Goal: Task Accomplishment & Management: Manage account settings

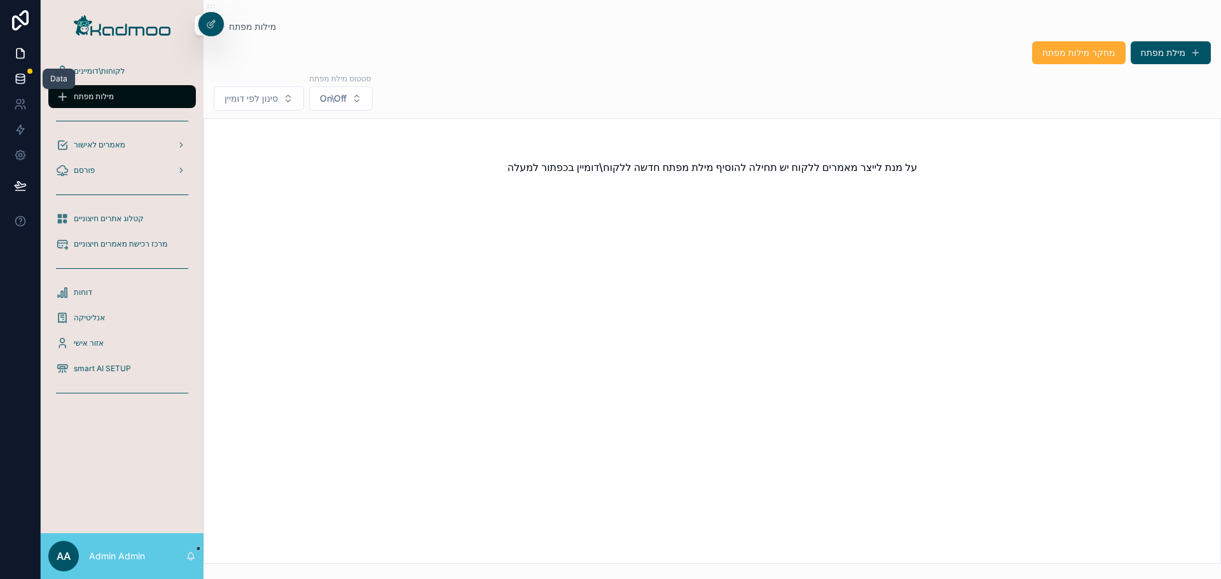
click at [25, 78] on icon at bounding box center [20, 79] width 13 height 13
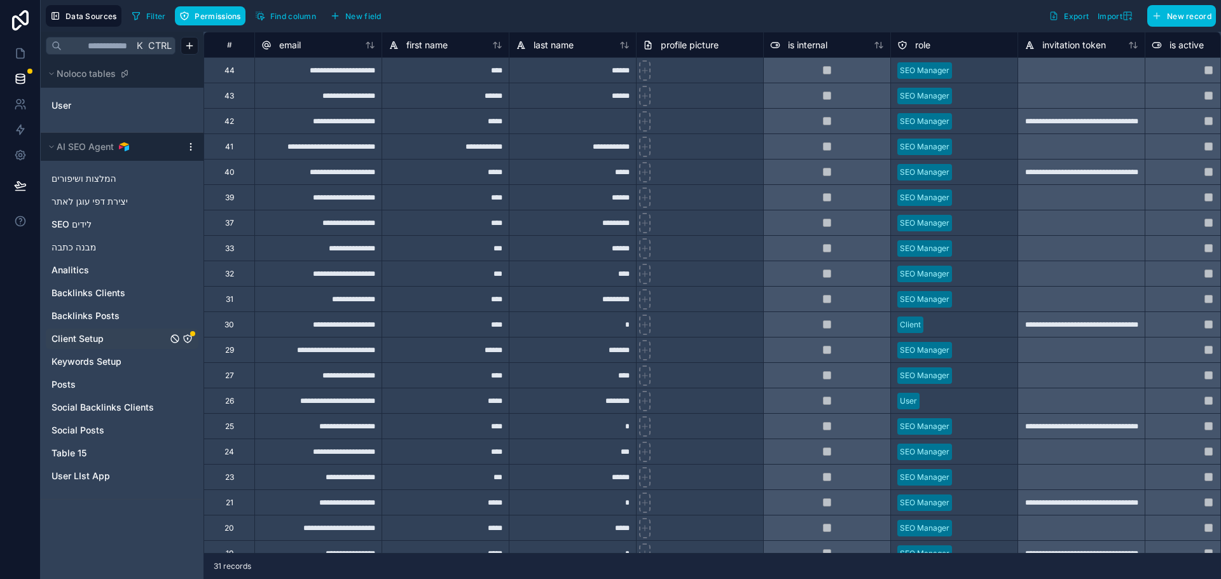
click at [107, 338] on link "Client Setup" at bounding box center [110, 339] width 116 height 13
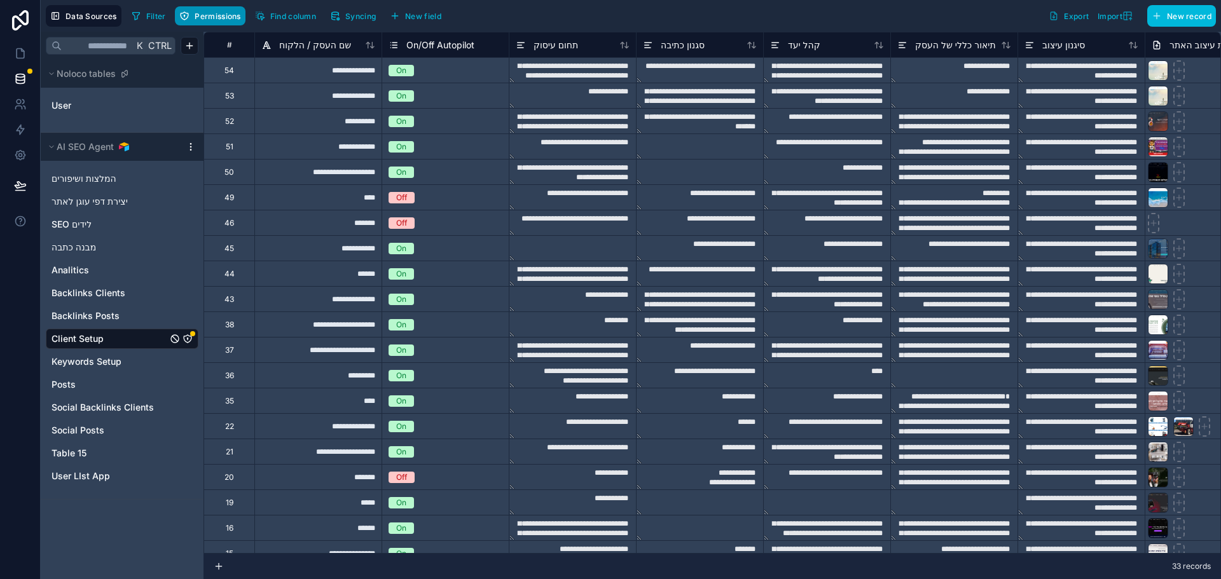
click at [212, 22] on button "Permissions" at bounding box center [210, 15] width 70 height 19
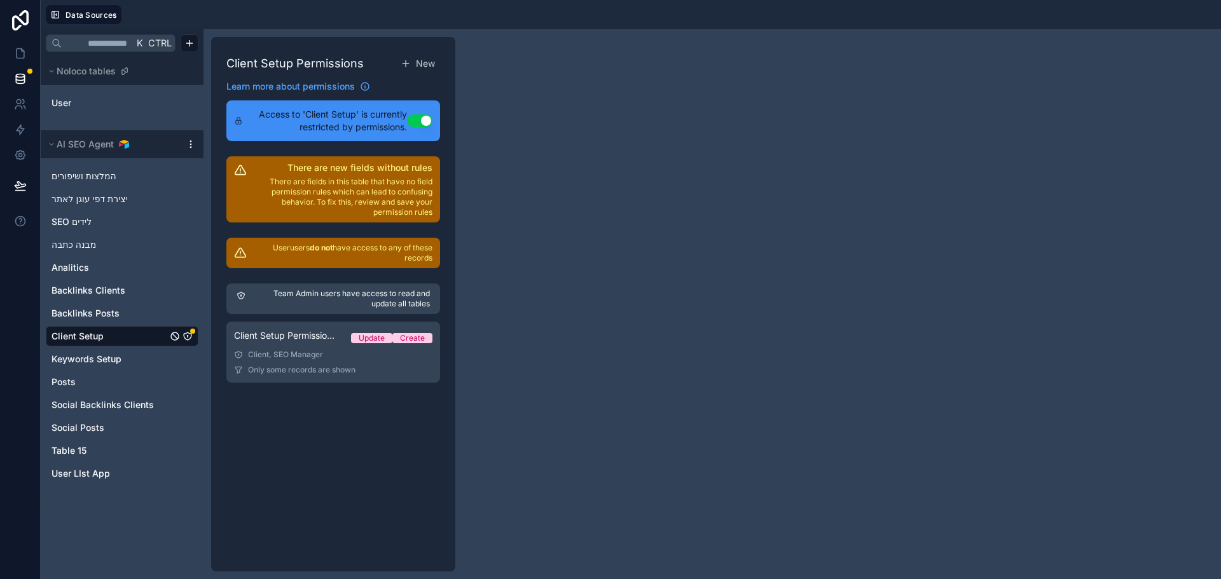
click at [301, 300] on p "Team Admin users have access to read and update all tables" at bounding box center [340, 299] width 179 height 20
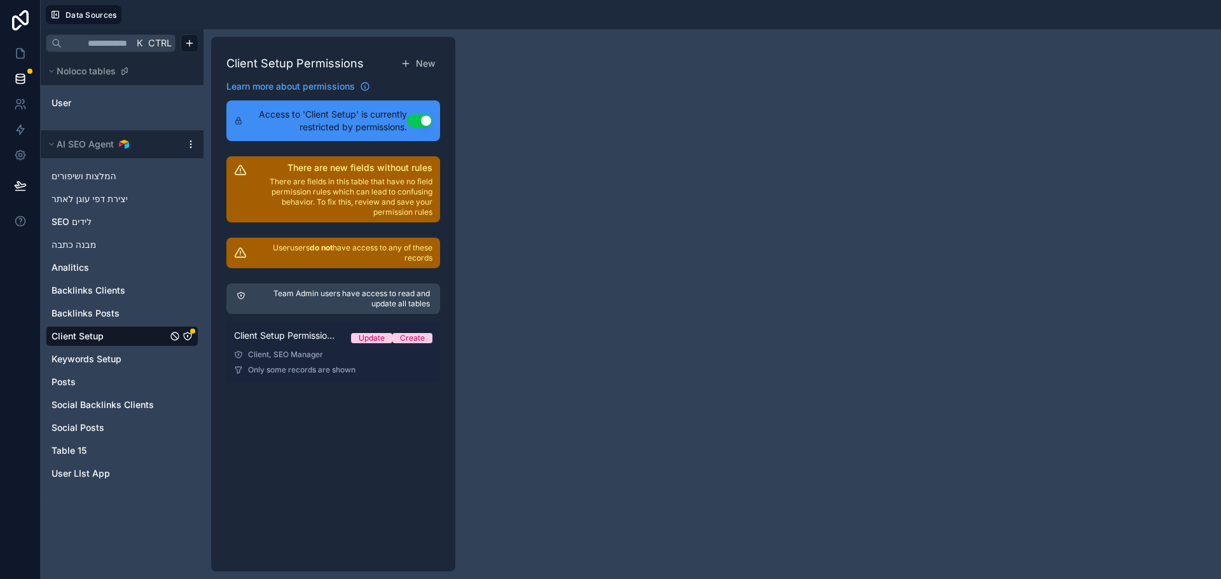
click at [291, 333] on span "Client Setup Permission 1" at bounding box center [285, 335] width 102 height 13
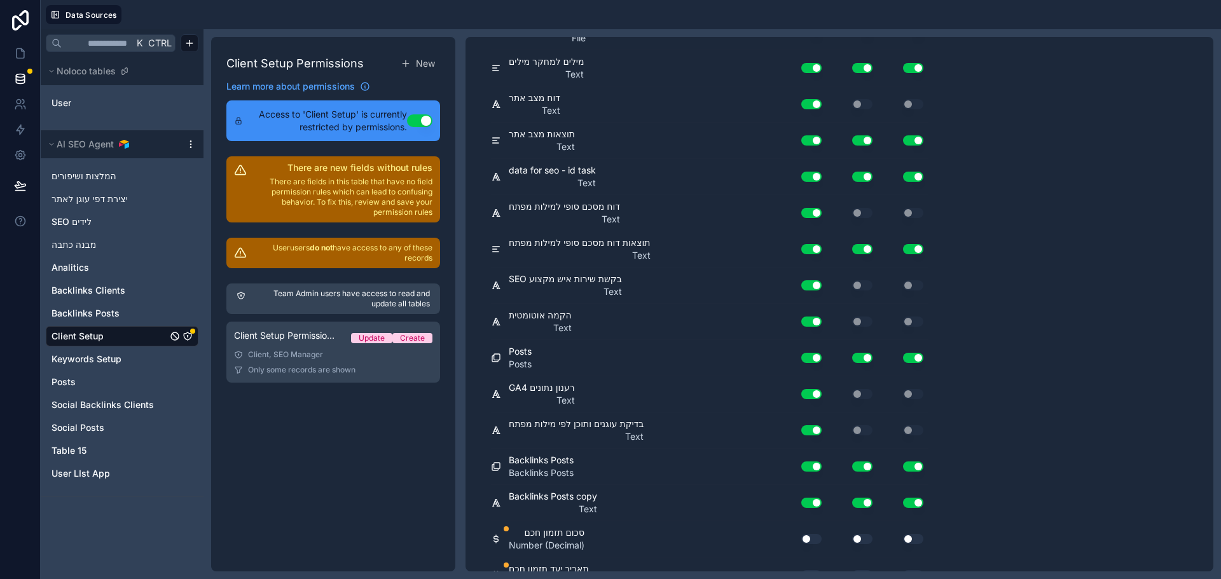
scroll to position [2663, 0]
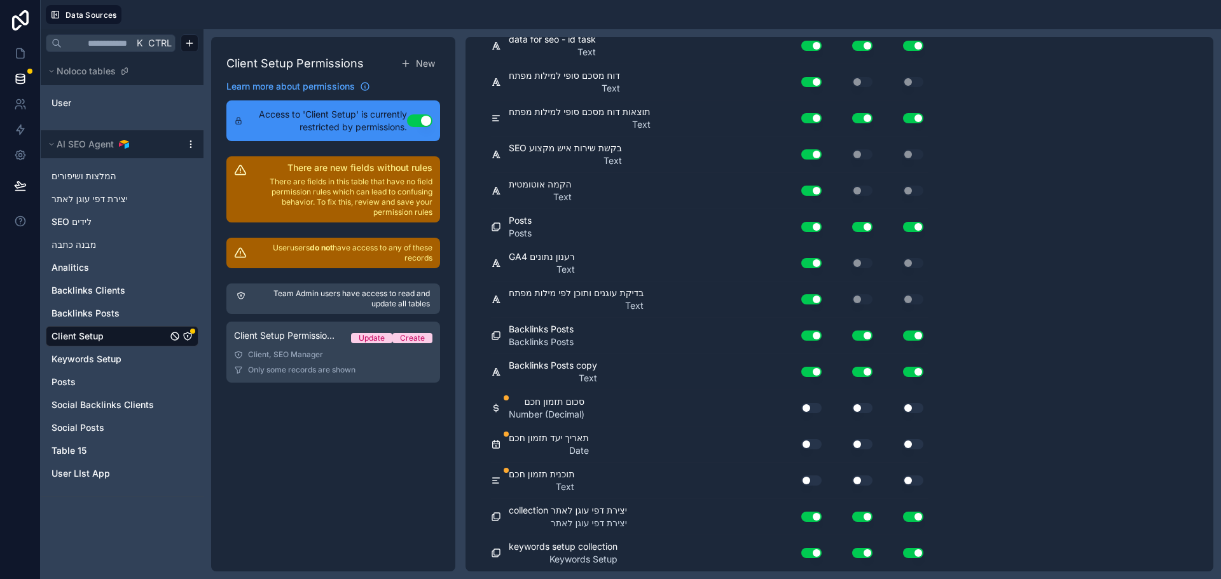
click at [820, 410] on button "Use setting" at bounding box center [811, 408] width 20 height 10
click at [811, 444] on button "Use setting" at bounding box center [811, 445] width 20 height 10
click at [807, 472] on div "Use setting" at bounding box center [806, 481] width 41 height 20
click at [808, 476] on button "Use setting" at bounding box center [811, 481] width 20 height 10
click at [871, 478] on button "Use setting" at bounding box center [862, 481] width 20 height 10
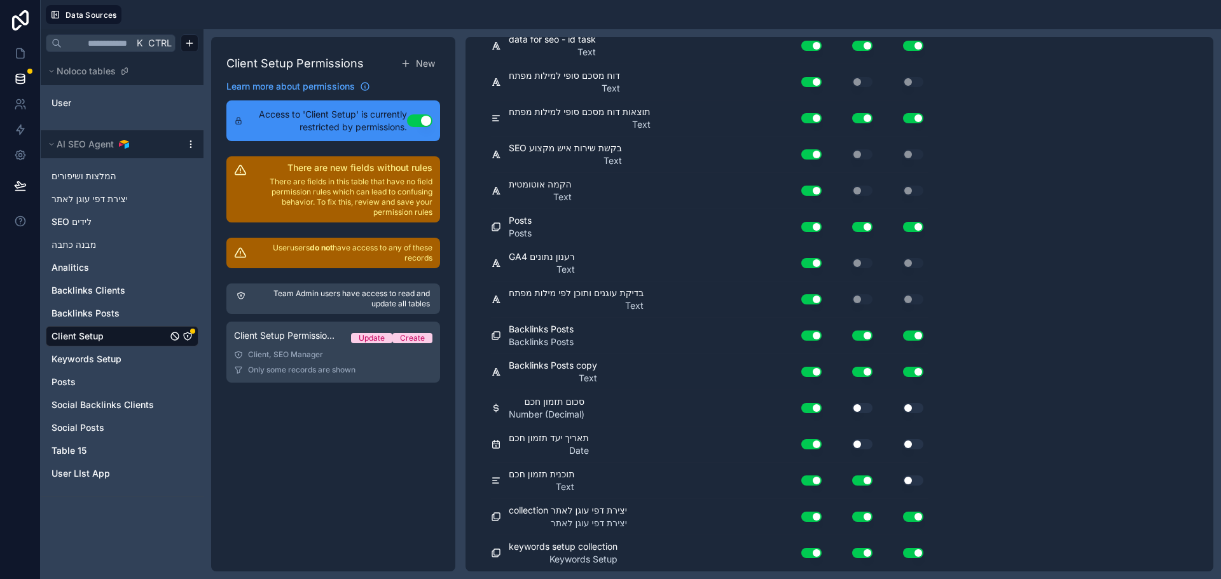
click at [864, 440] on button "Use setting" at bounding box center [862, 445] width 20 height 10
click at [866, 405] on button "Use setting" at bounding box center [862, 408] width 20 height 10
click at [916, 409] on button "Use setting" at bounding box center [913, 408] width 20 height 10
click at [912, 443] on button "Use setting" at bounding box center [913, 445] width 20 height 10
drag, startPoint x: 915, startPoint y: 481, endPoint x: 898, endPoint y: 345, distance: 136.5
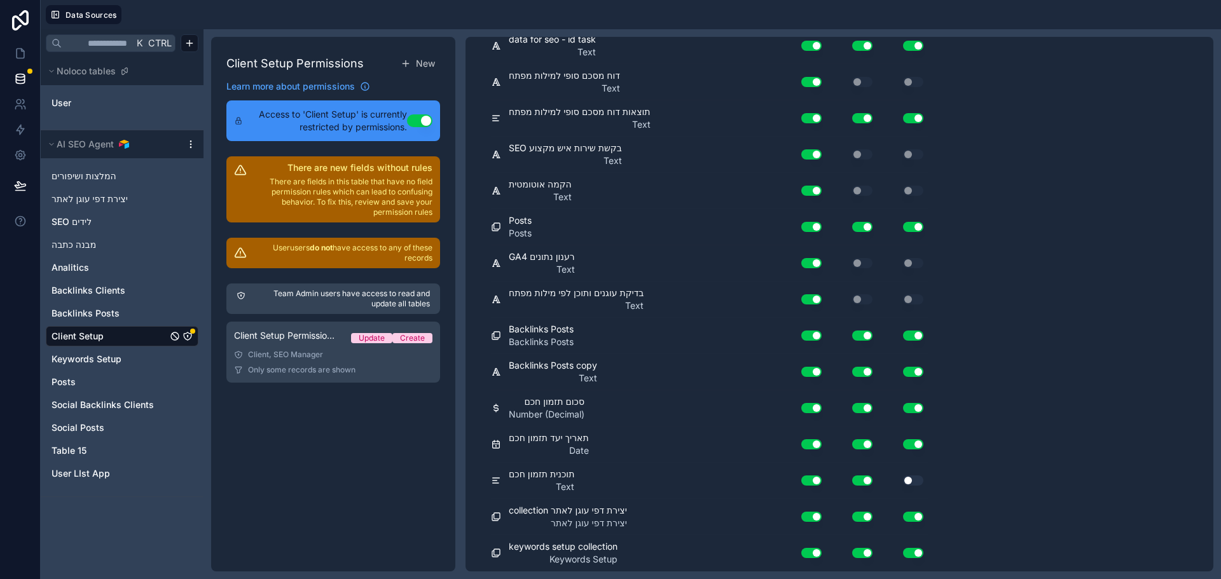
click at [914, 481] on button "Use setting" at bounding box center [913, 481] width 20 height 10
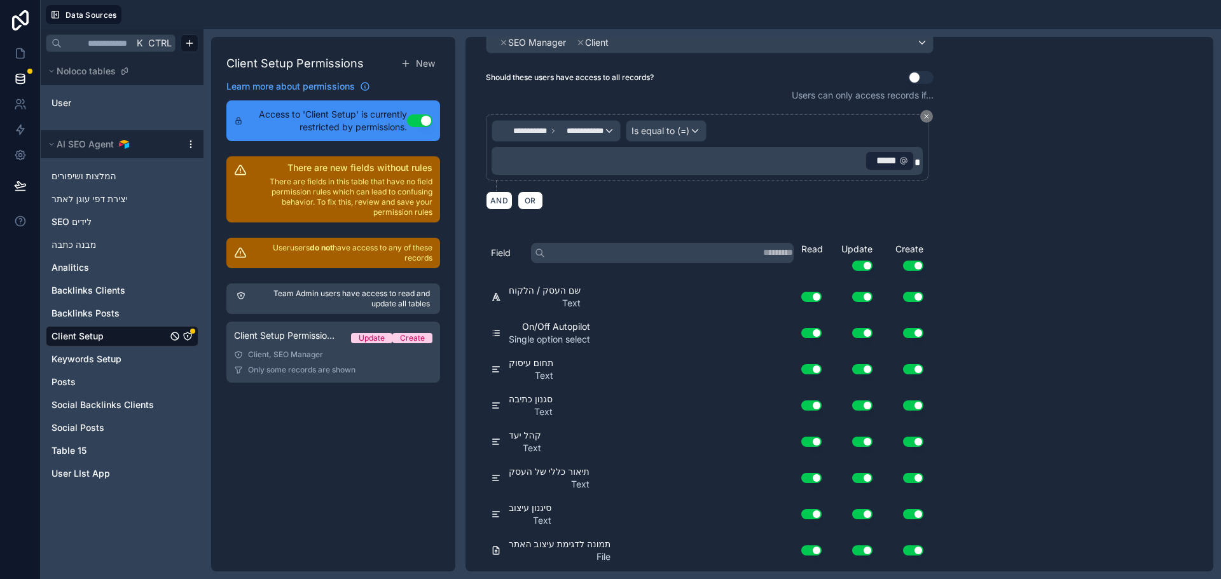
scroll to position [0, 0]
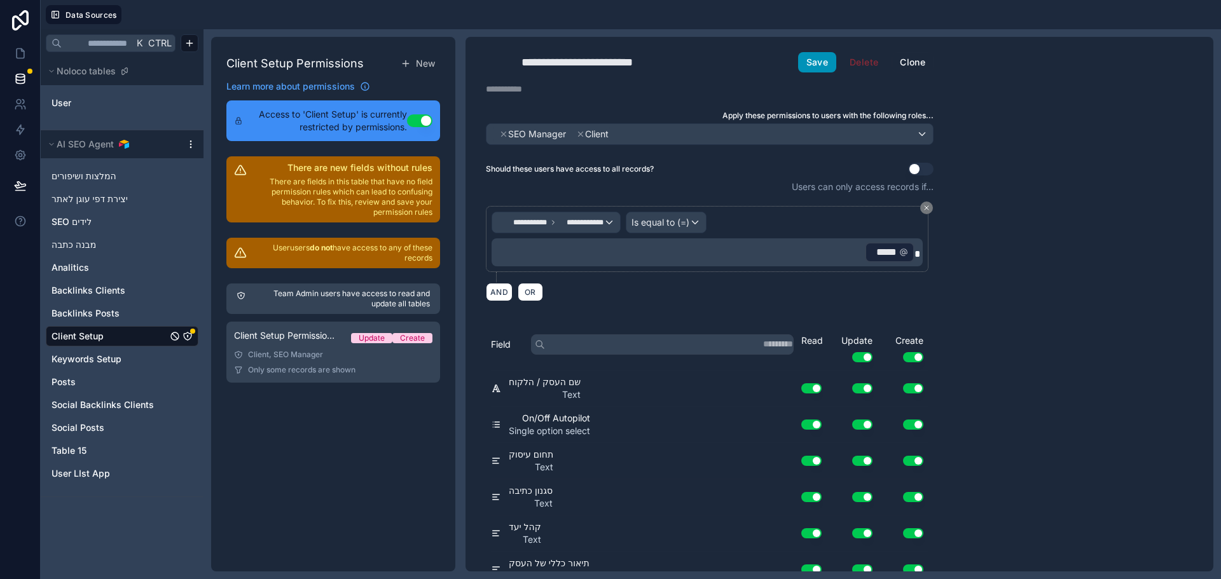
click at [820, 63] on button "Save" at bounding box center [817, 62] width 38 height 20
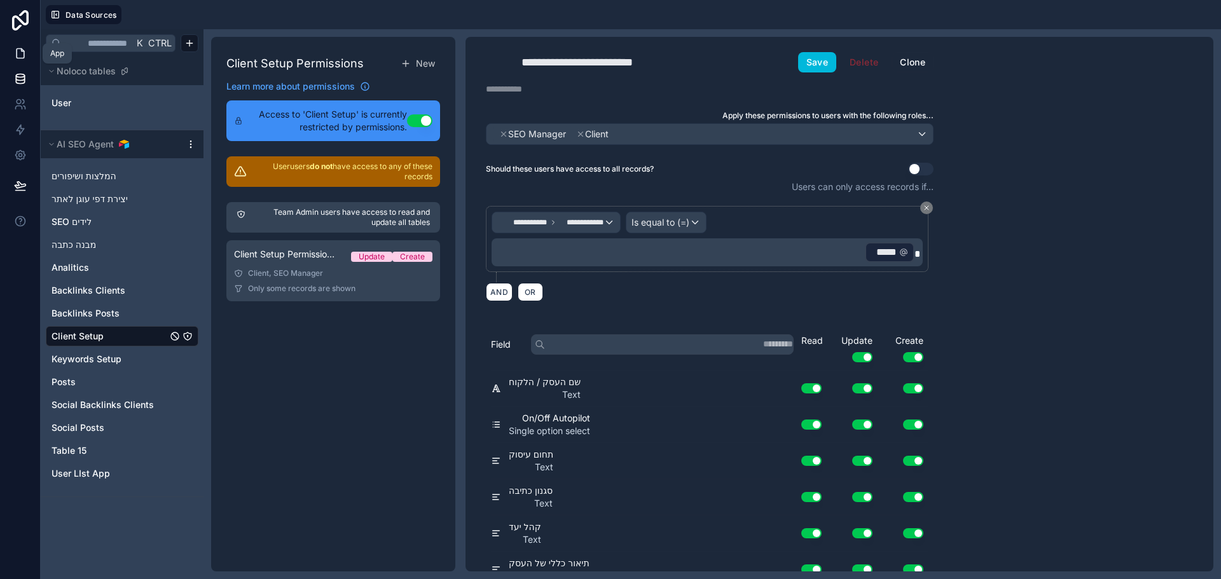
click at [20, 51] on icon at bounding box center [20, 53] width 13 height 13
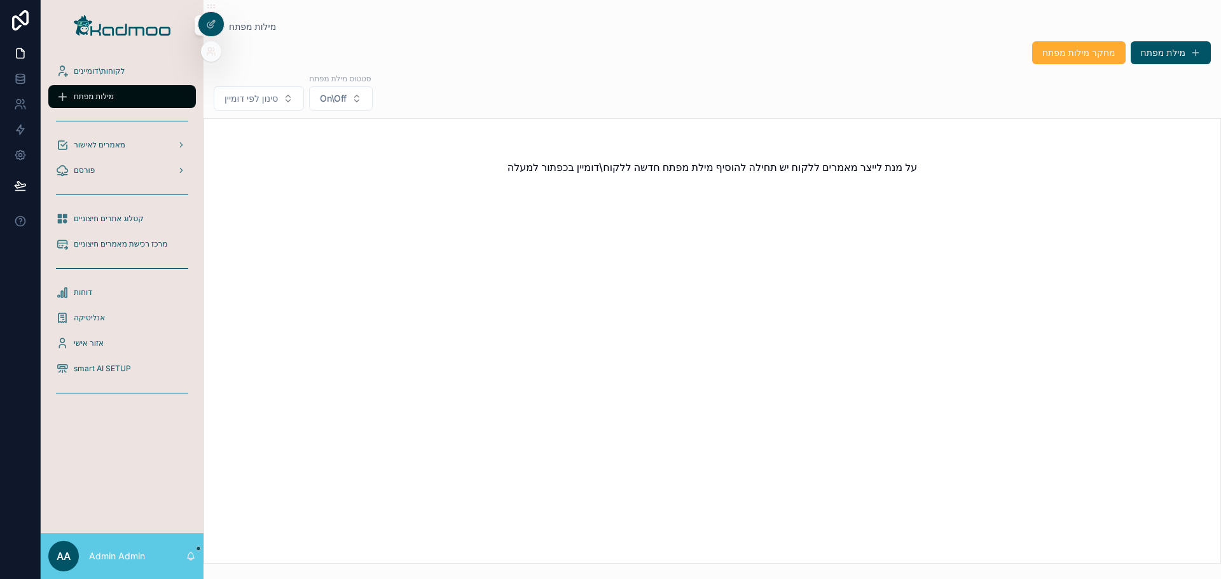
click at [208, 50] on icon at bounding box center [209, 49] width 3 height 3
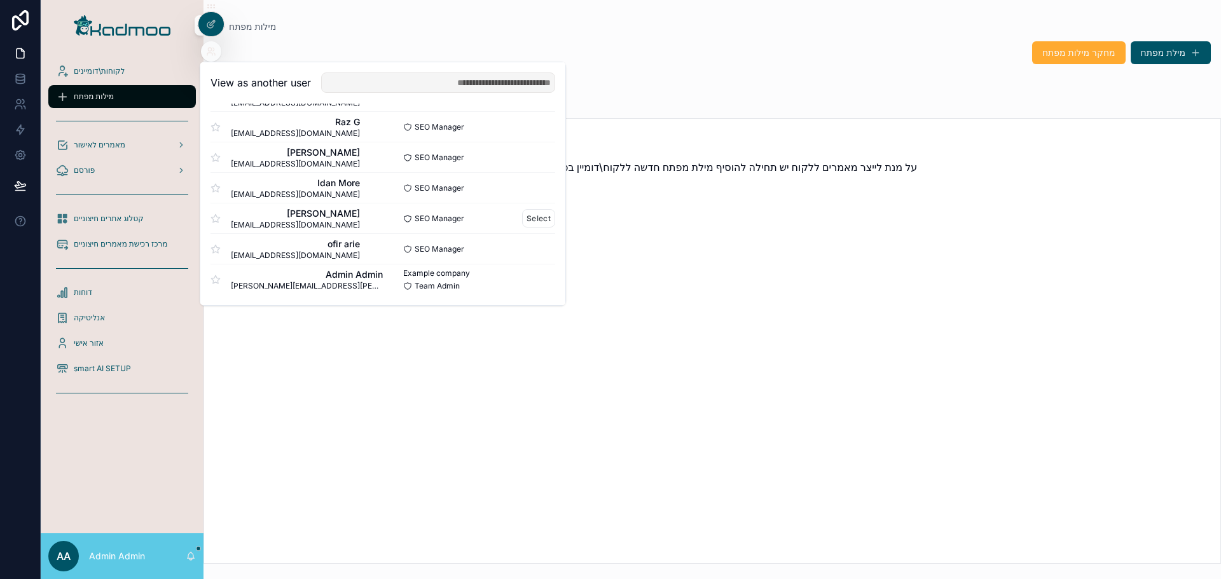
scroll to position [765, 0]
click at [530, 223] on button "Select" at bounding box center [538, 218] width 33 height 18
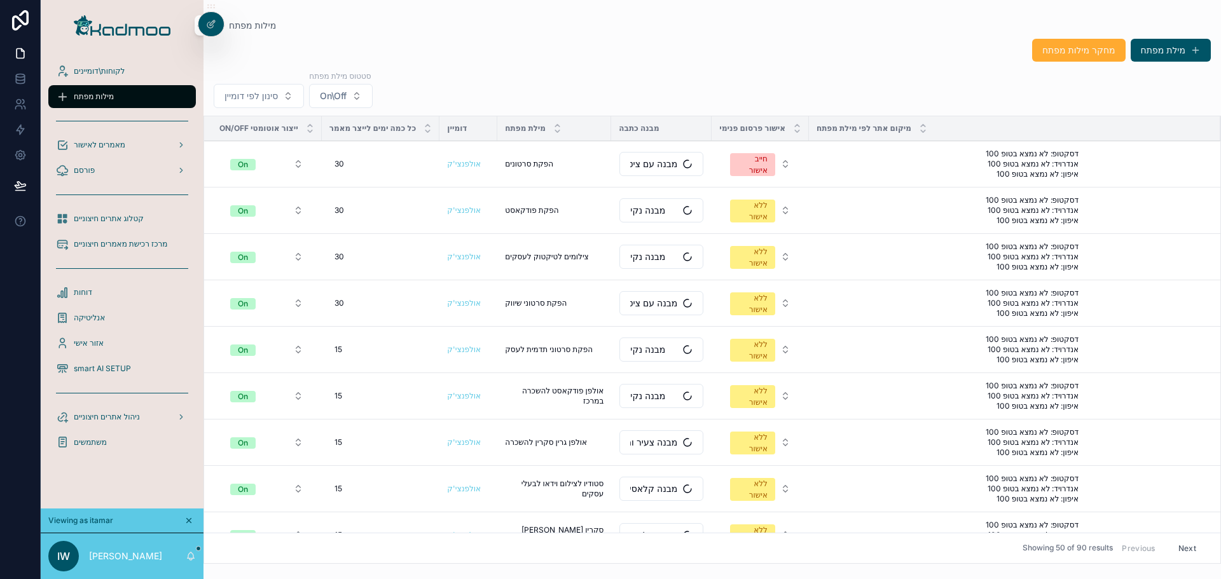
click at [96, 443] on span "משתמשים" at bounding box center [90, 443] width 33 height 10
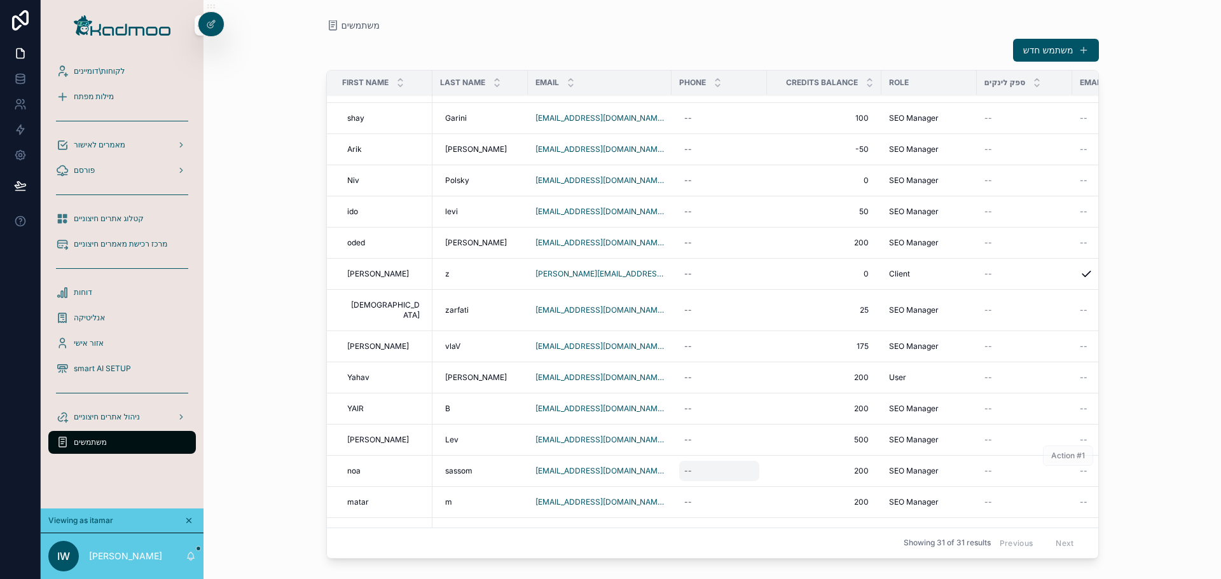
scroll to position [64, 0]
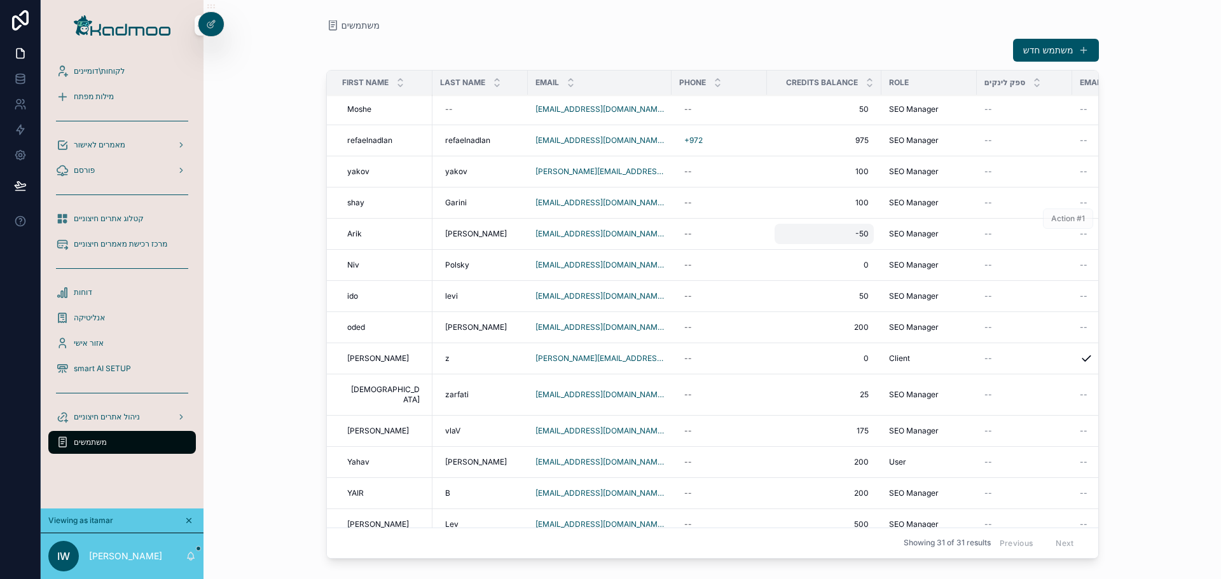
click at [833, 235] on span "‎-50" at bounding box center [824, 234] width 89 height 10
click at [841, 255] on input "***" at bounding box center [822, 253] width 120 height 18
type input "*****"
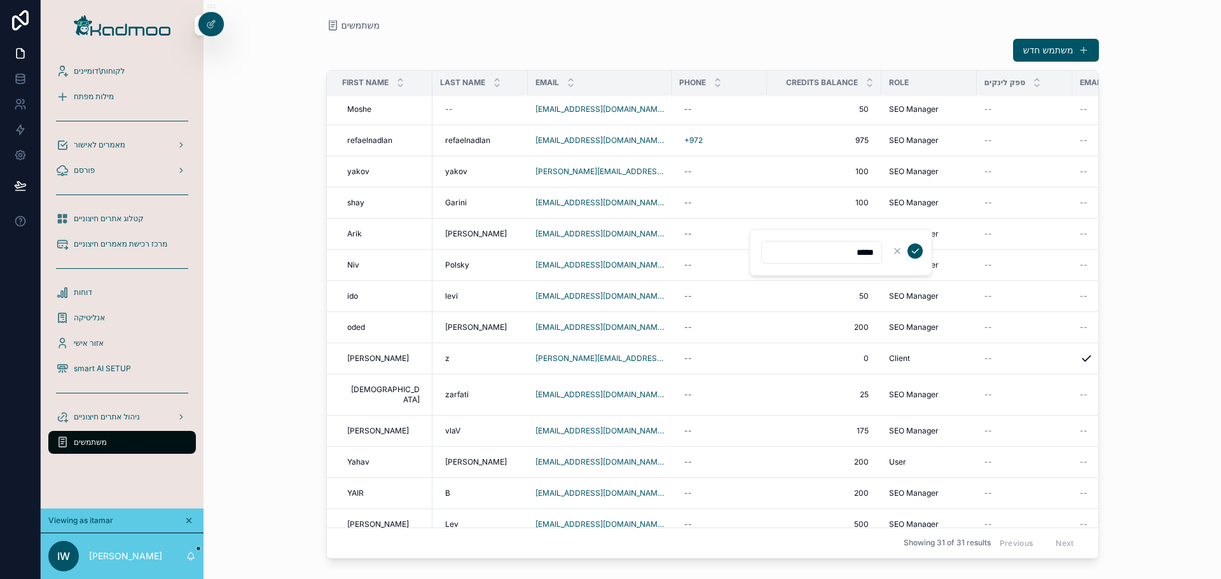
click button "scrollable content" at bounding box center [915, 251] width 15 height 15
